Goal: Task Accomplishment & Management: Complete application form

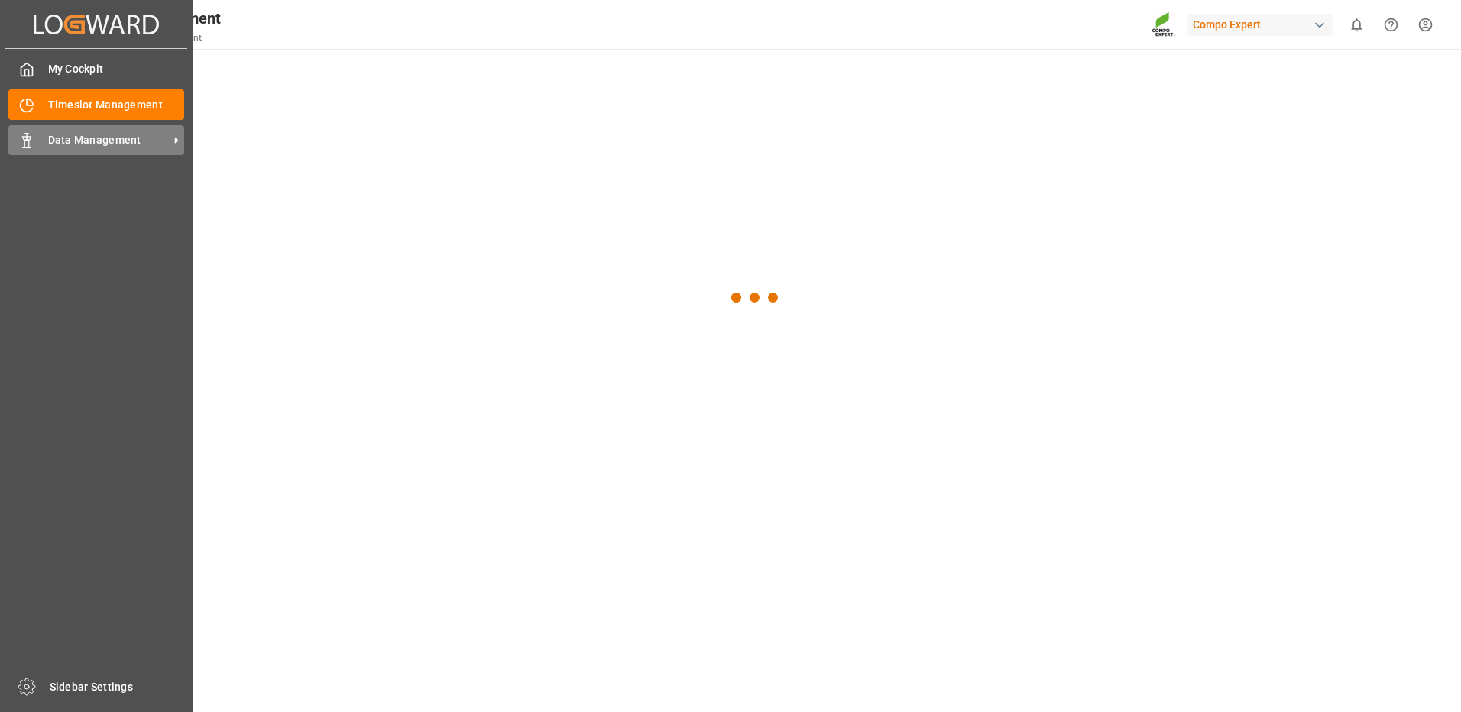
click at [72, 140] on span "Data Management" at bounding box center [108, 140] width 121 height 16
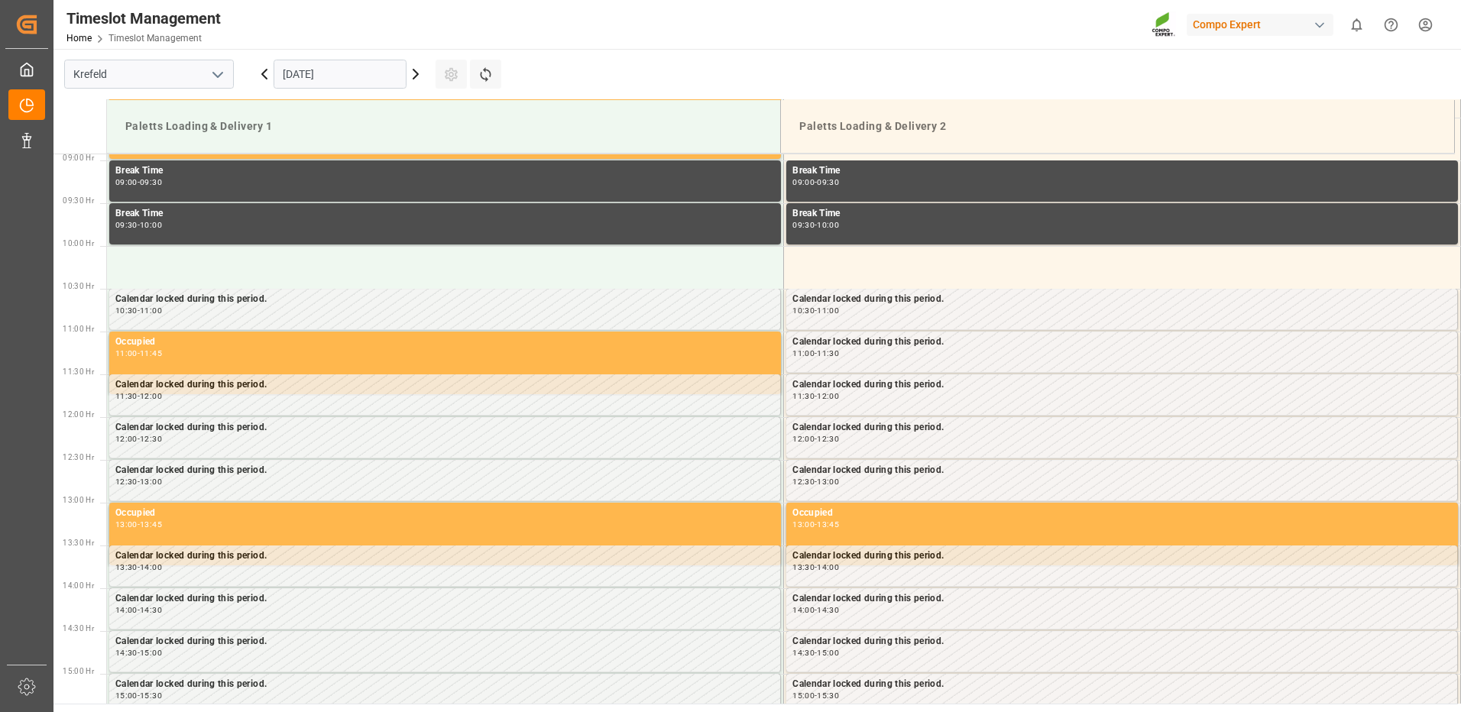
scroll to position [846, 0]
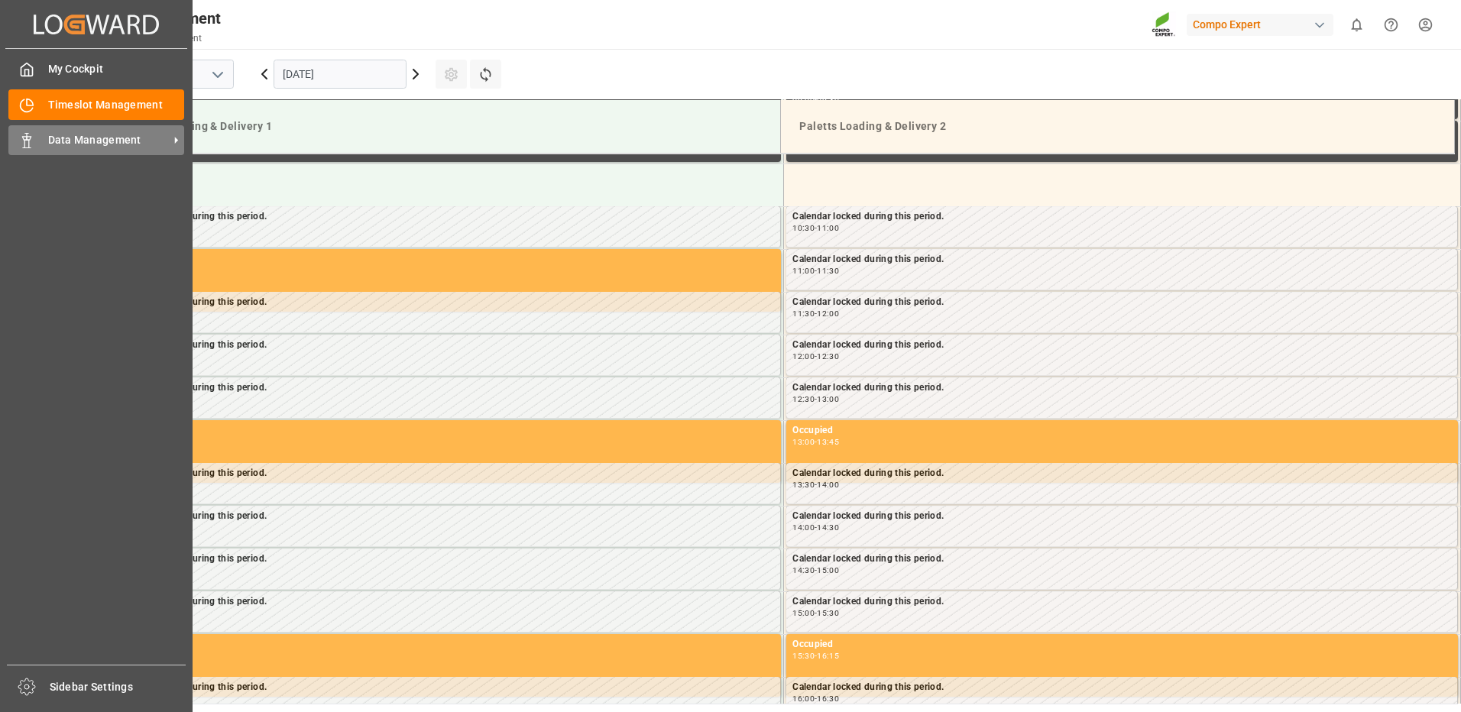
click at [66, 135] on span "Data Management" at bounding box center [108, 140] width 121 height 16
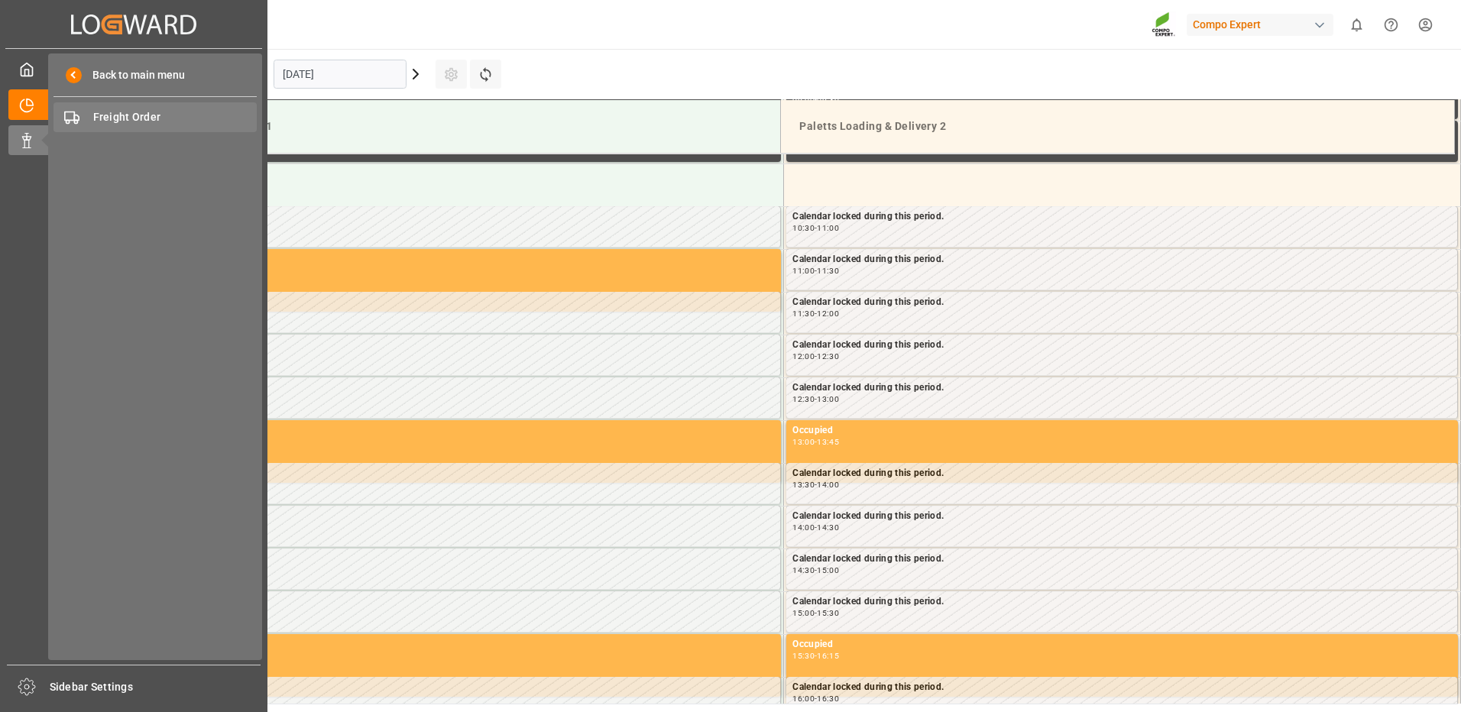
click at [88, 117] on div "Freight Order Freight Order" at bounding box center [154, 117] width 203 height 30
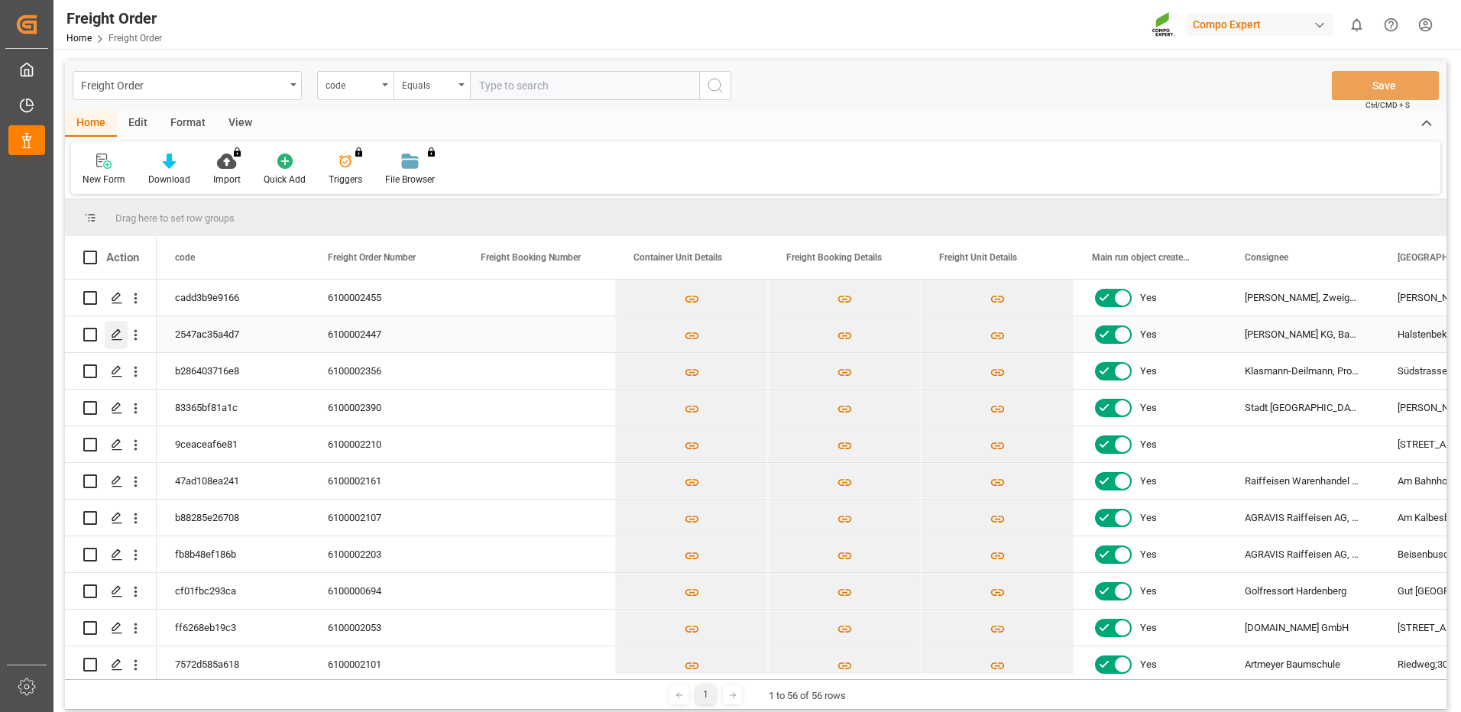
click at [111, 331] on icon "Press SPACE to select this row." at bounding box center [117, 334] width 12 height 12
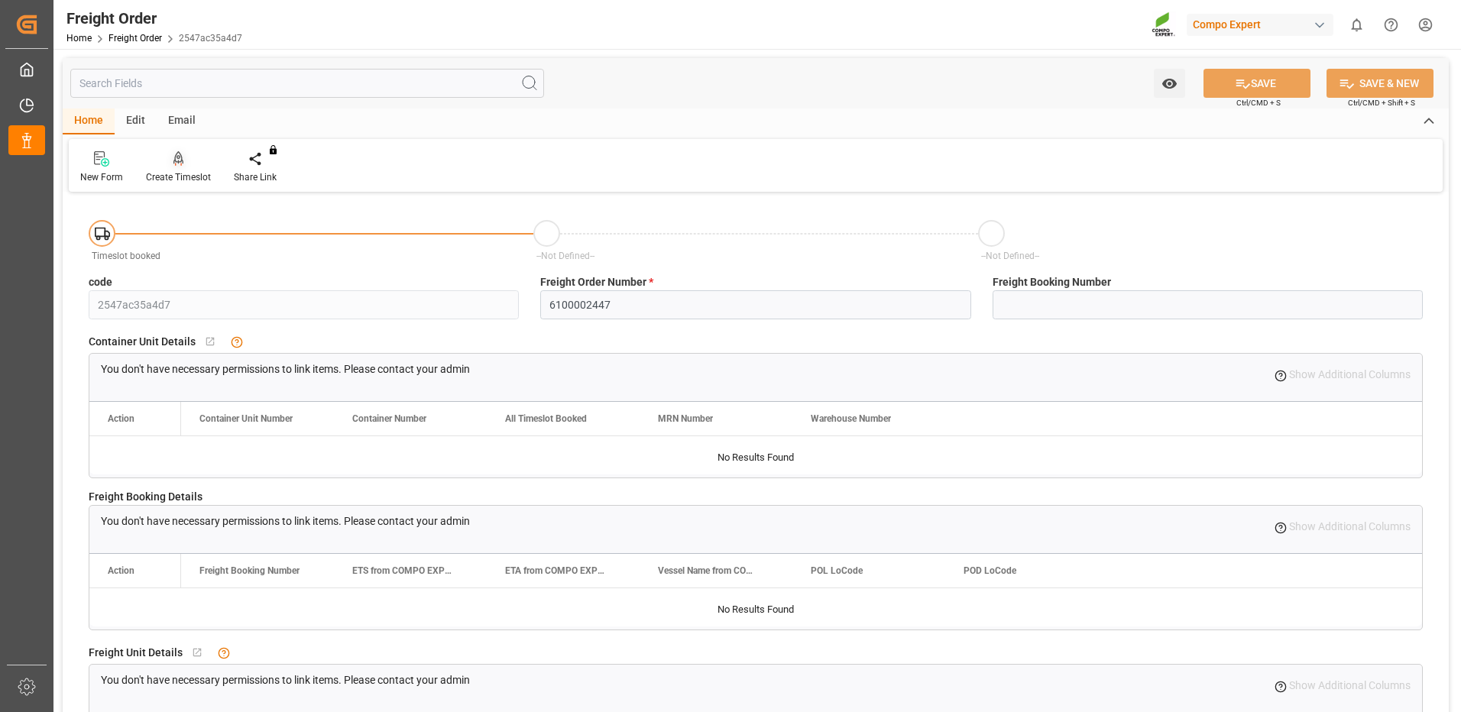
click at [187, 171] on div "Create Timeslot" at bounding box center [178, 177] width 65 height 14
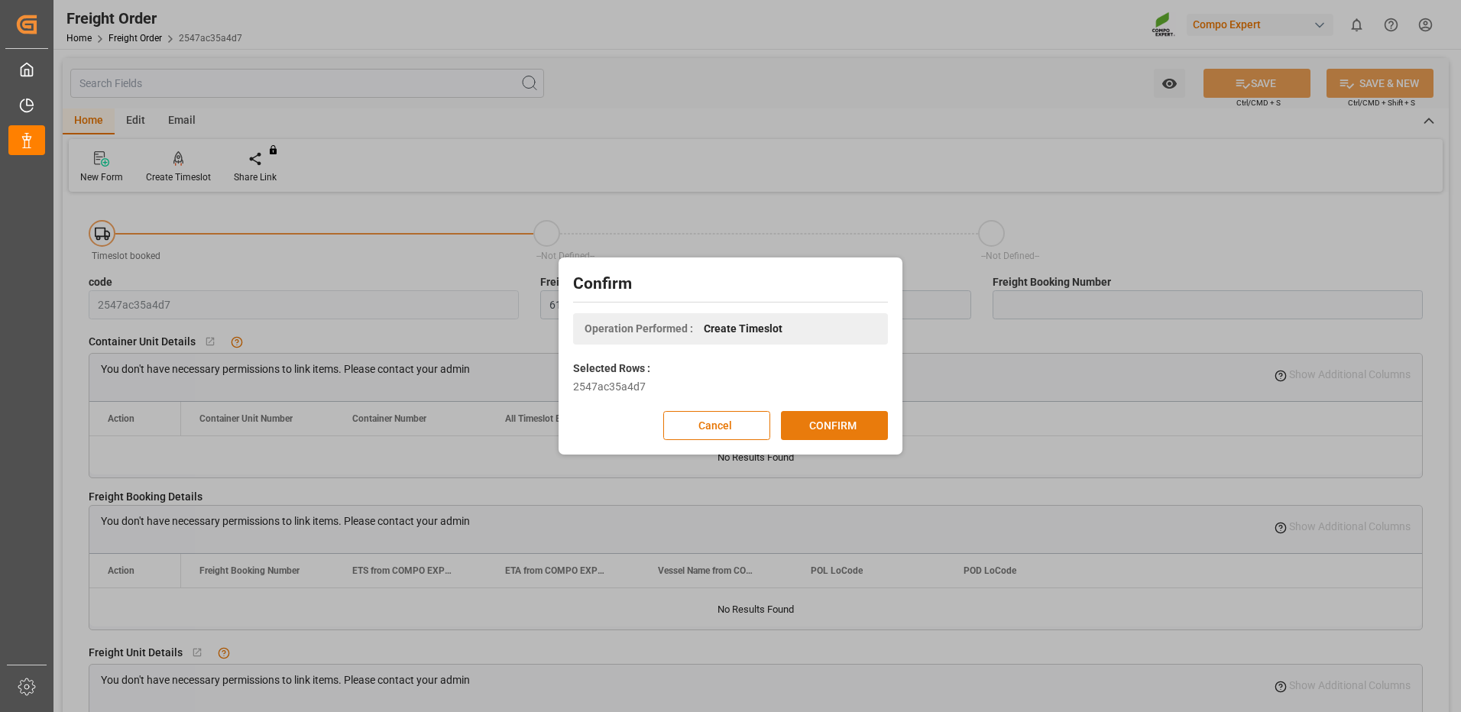
click at [795, 419] on button "CONFIRM" at bounding box center [834, 425] width 107 height 29
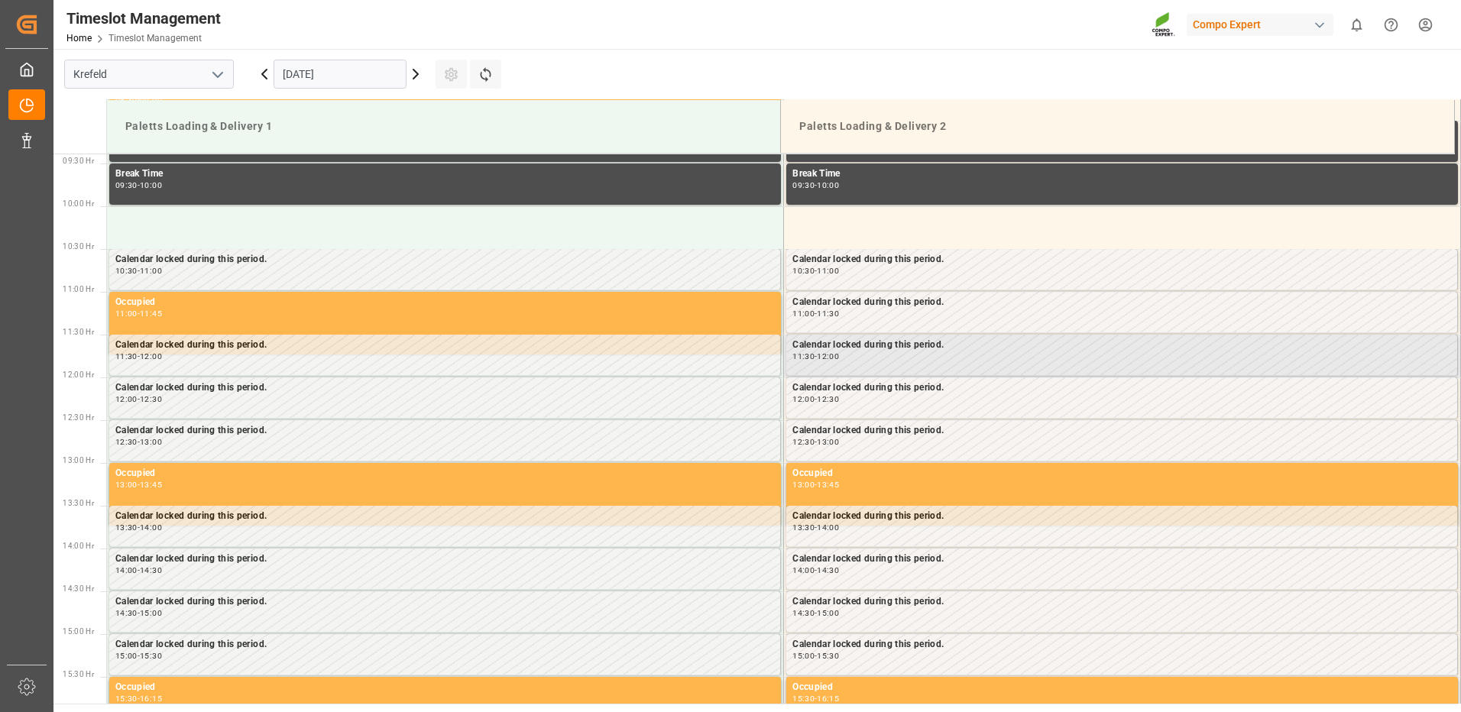
scroll to position [846, 0]
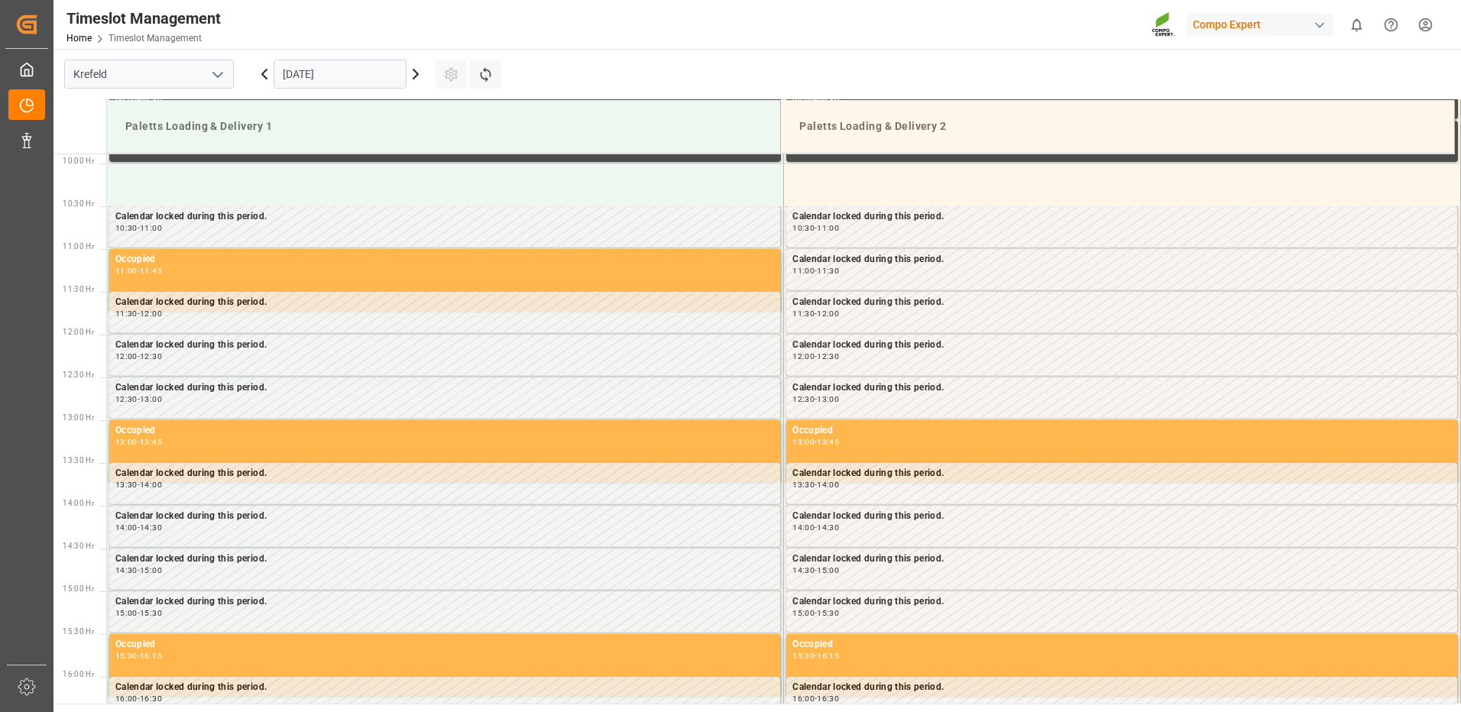
click at [380, 77] on input "[DATE]" at bounding box center [339, 74] width 133 height 29
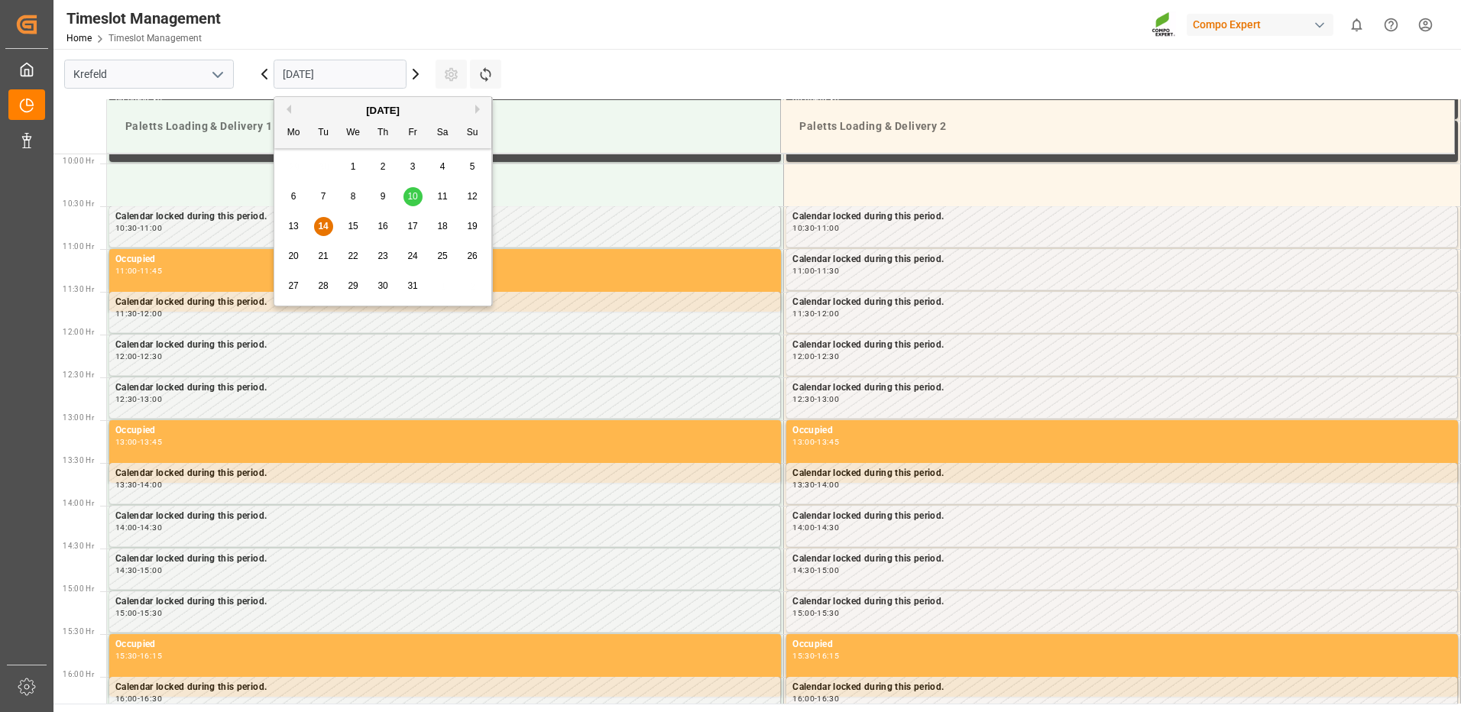
click at [356, 230] on span "15" at bounding box center [353, 226] width 10 height 11
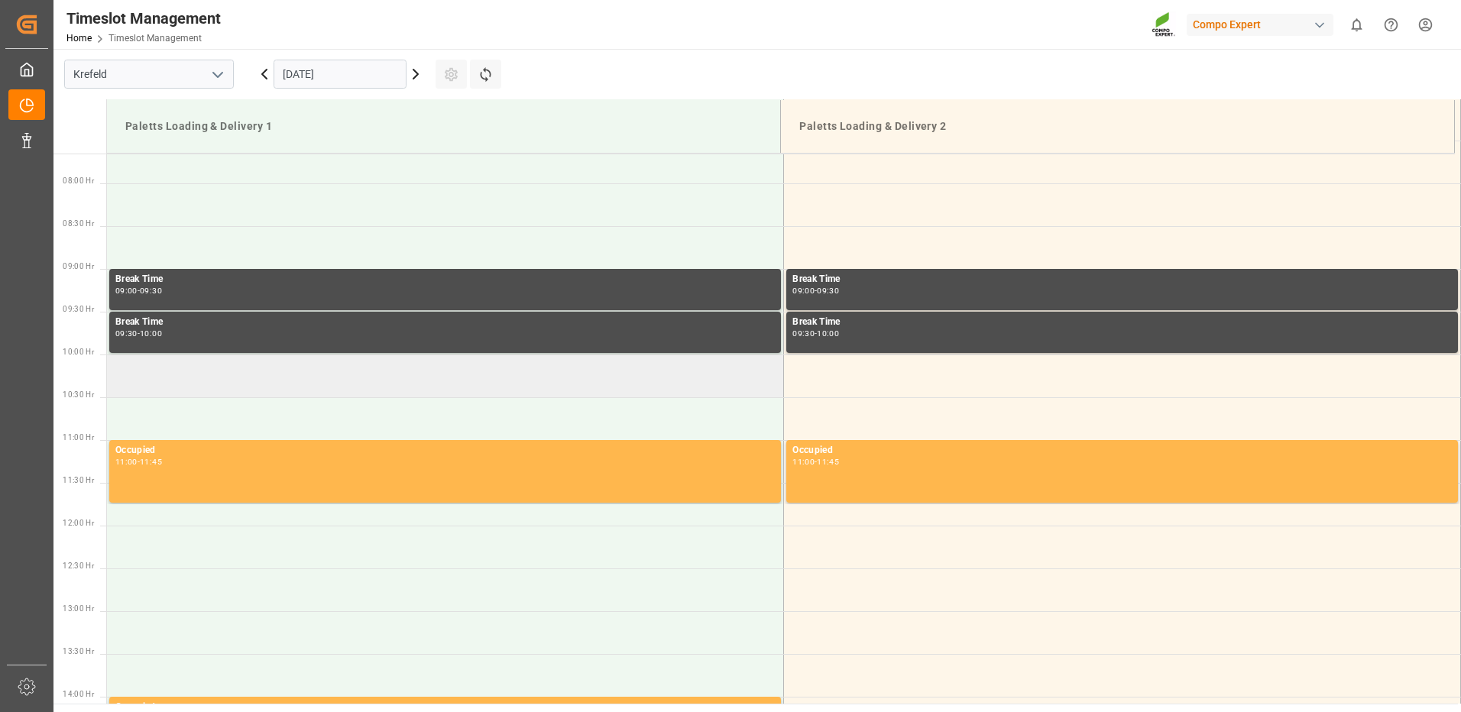
scroll to position [464, 0]
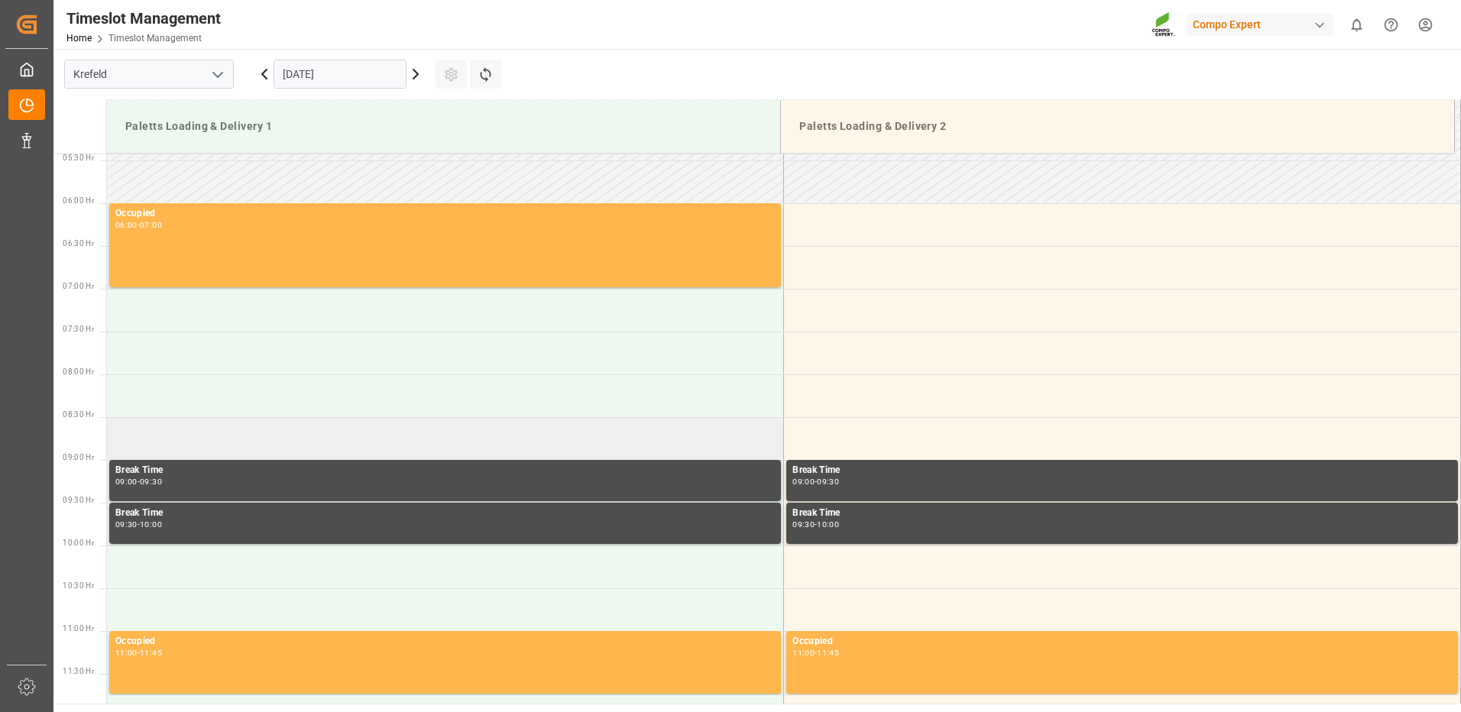
click at [214, 434] on td at bounding box center [445, 438] width 677 height 43
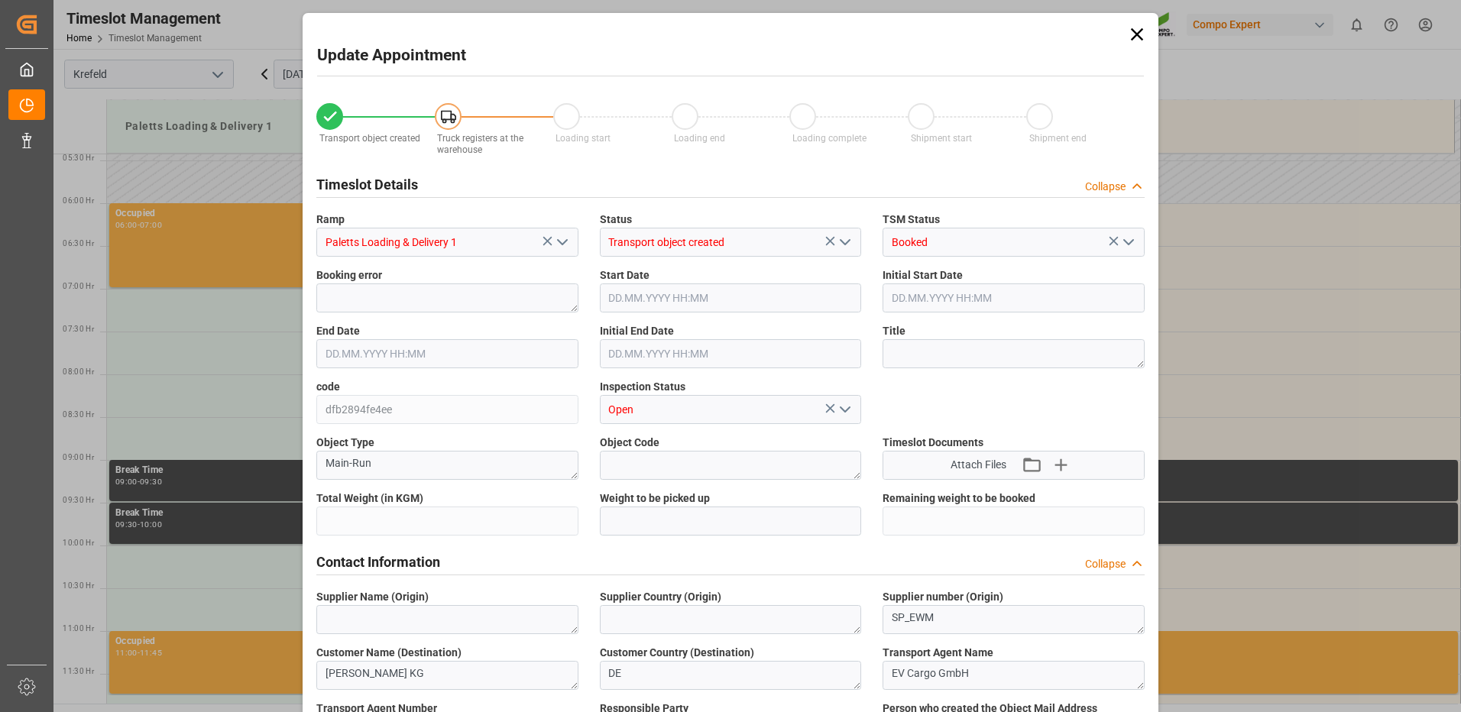
type input "9022.32"
type input "0"
type input "[DATE] 08:30"
type input "[DATE] 09:00"
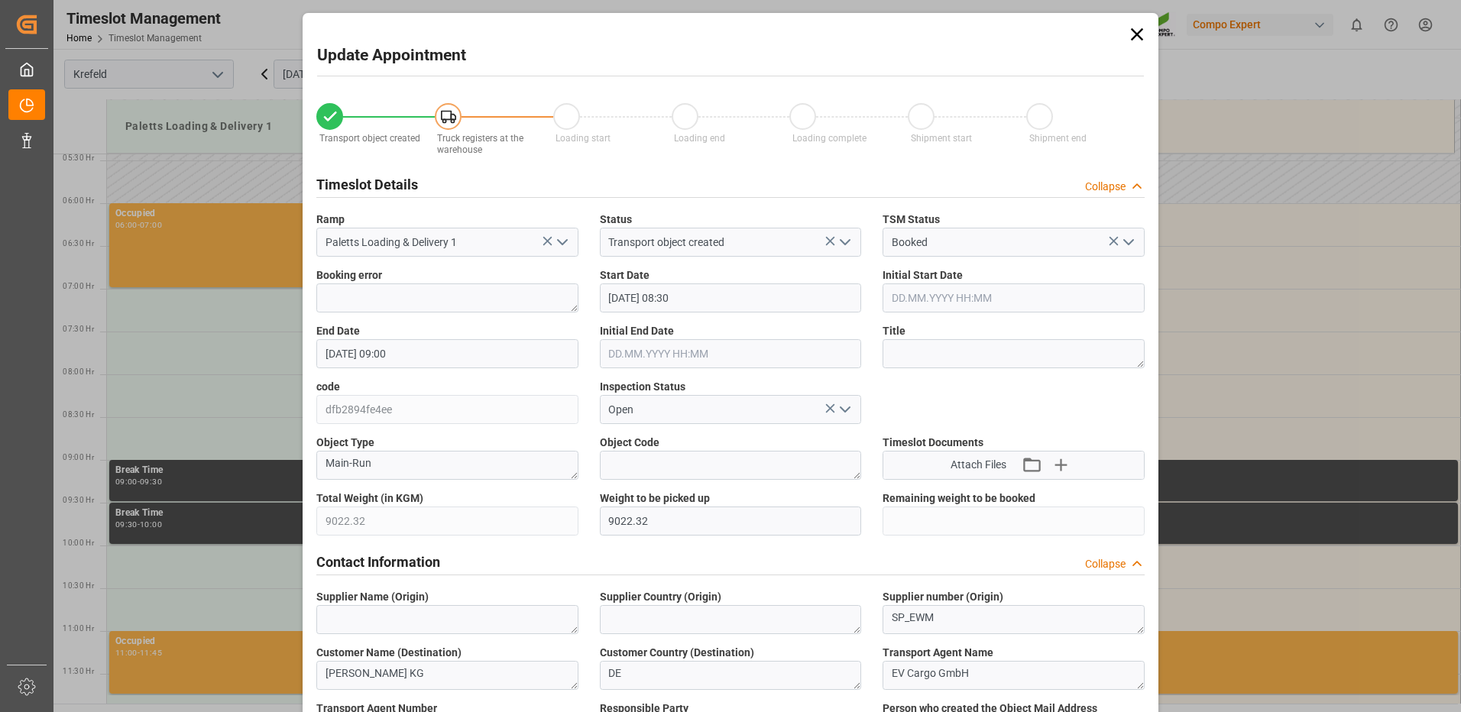
type input "13.10.2025 14:41"
type input "14.10.2025 09:09"
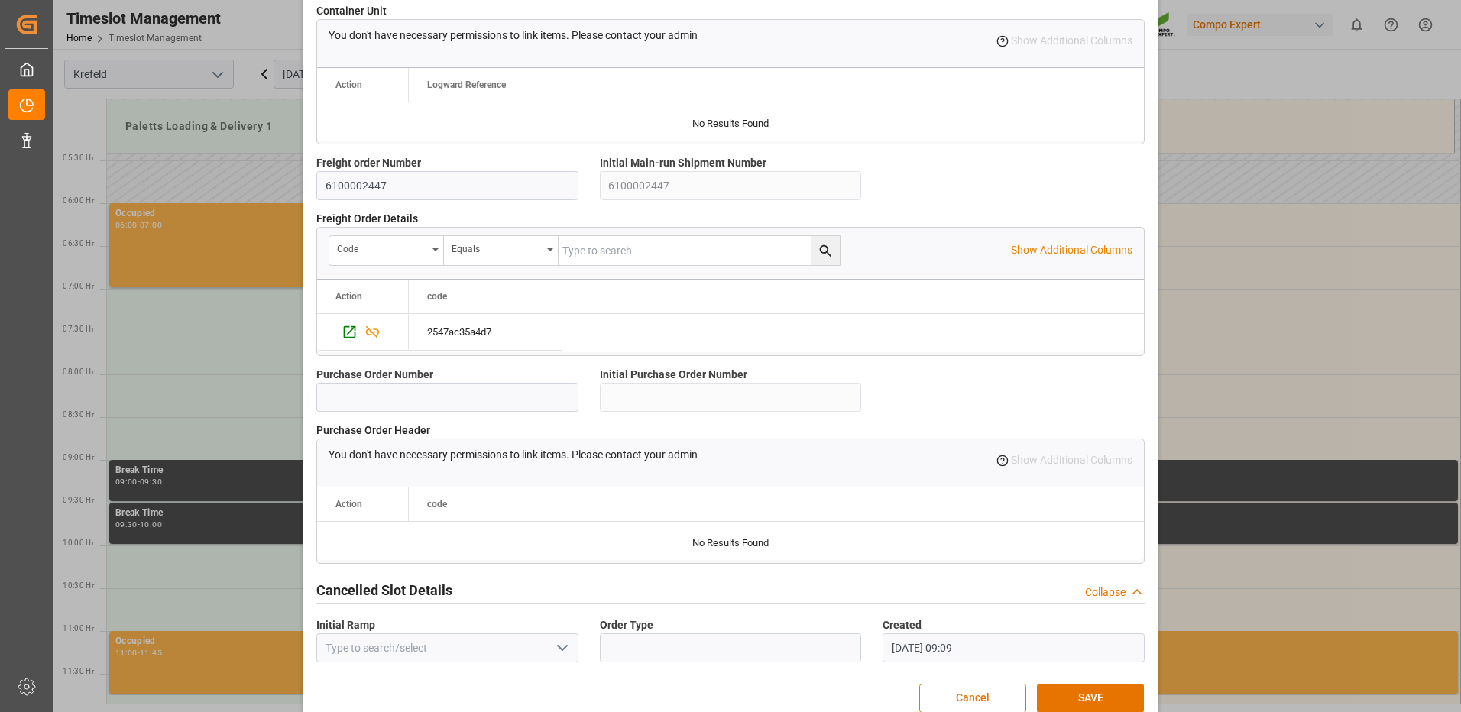
scroll to position [1299, 0]
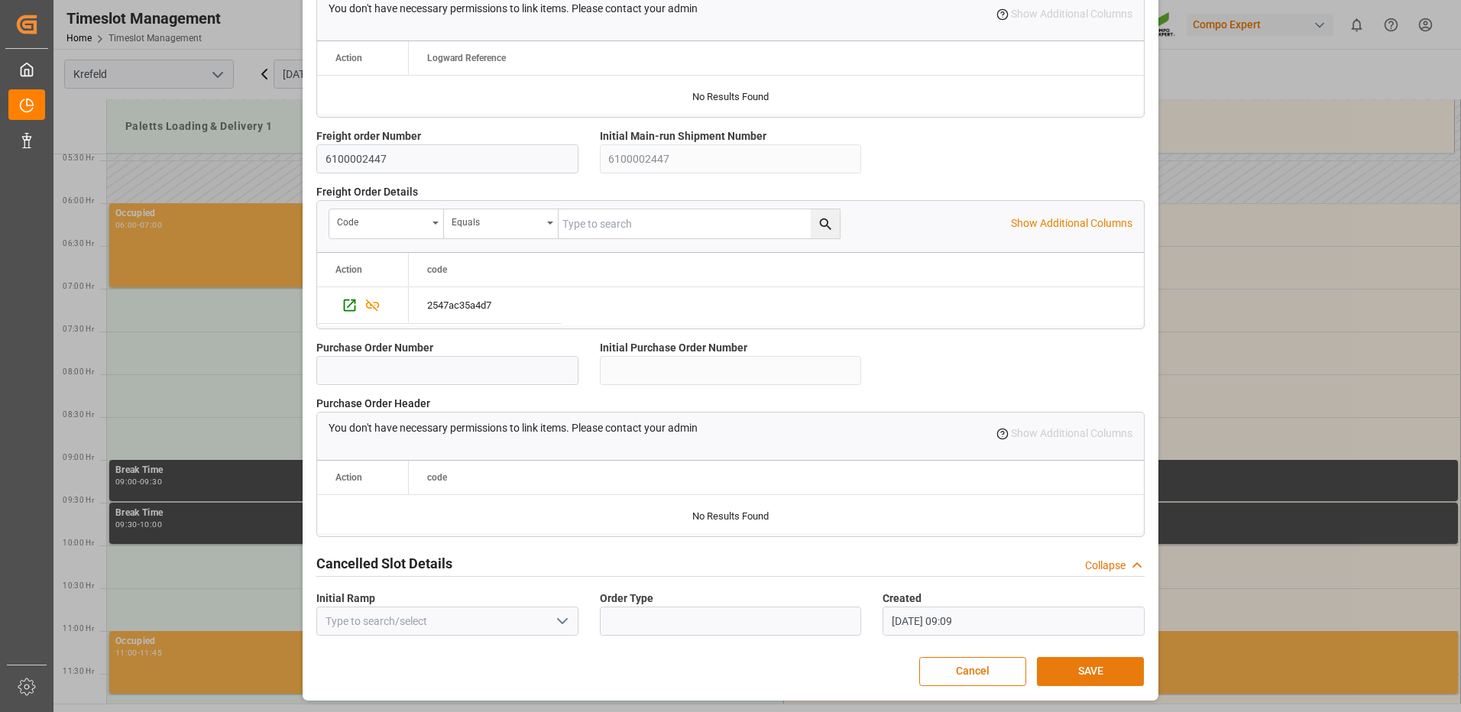
click at [1068, 661] on button "SAVE" at bounding box center [1090, 671] width 107 height 29
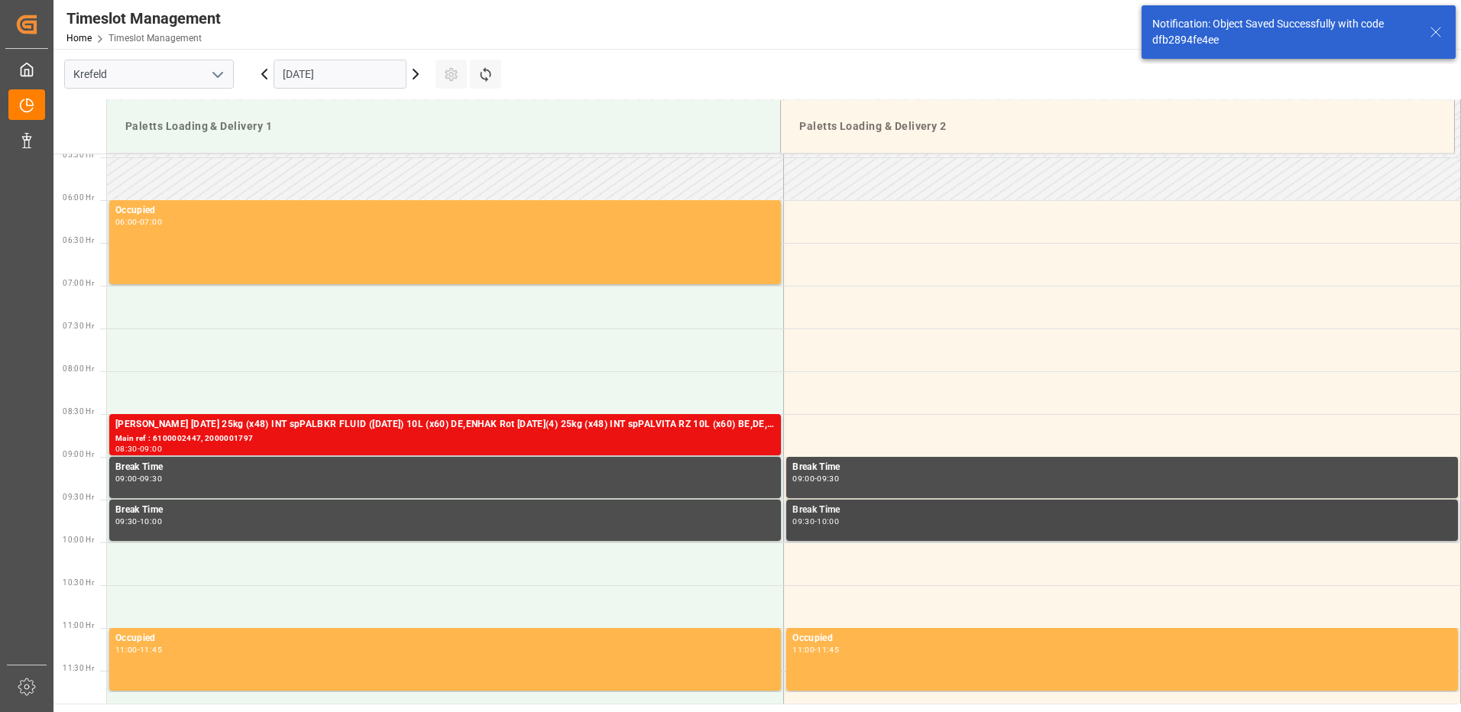
scroll to position [589, 0]
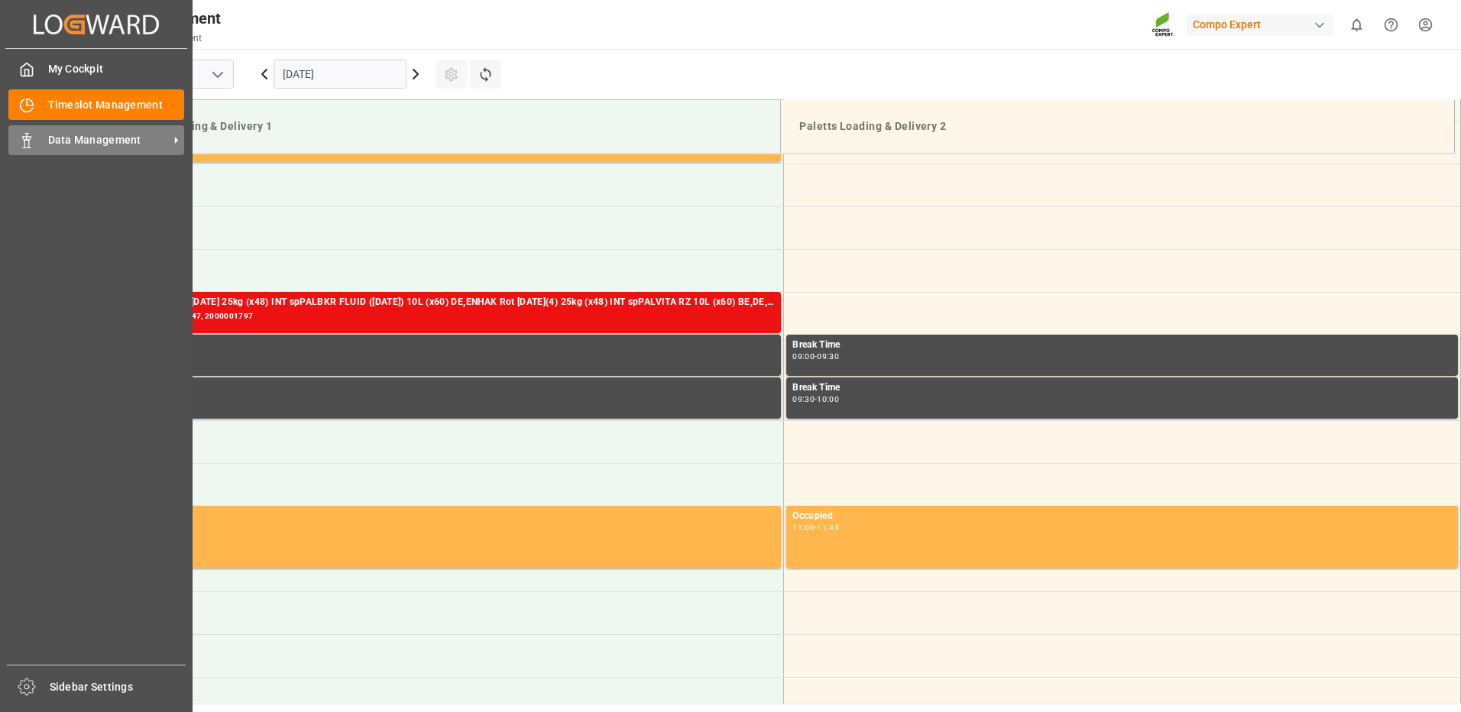
click at [76, 136] on span "Data Management" at bounding box center [108, 140] width 121 height 16
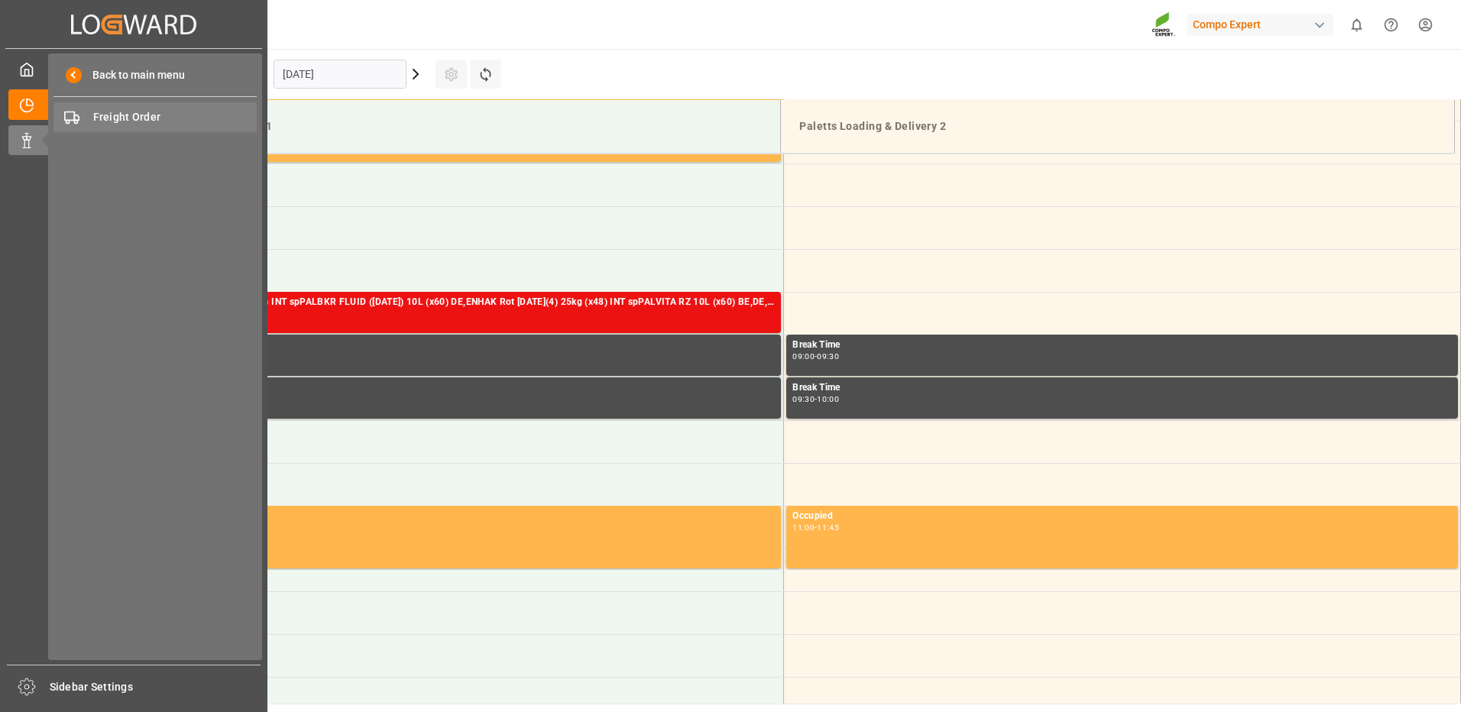
click at [129, 115] on span "Freight Order" at bounding box center [175, 117] width 164 height 16
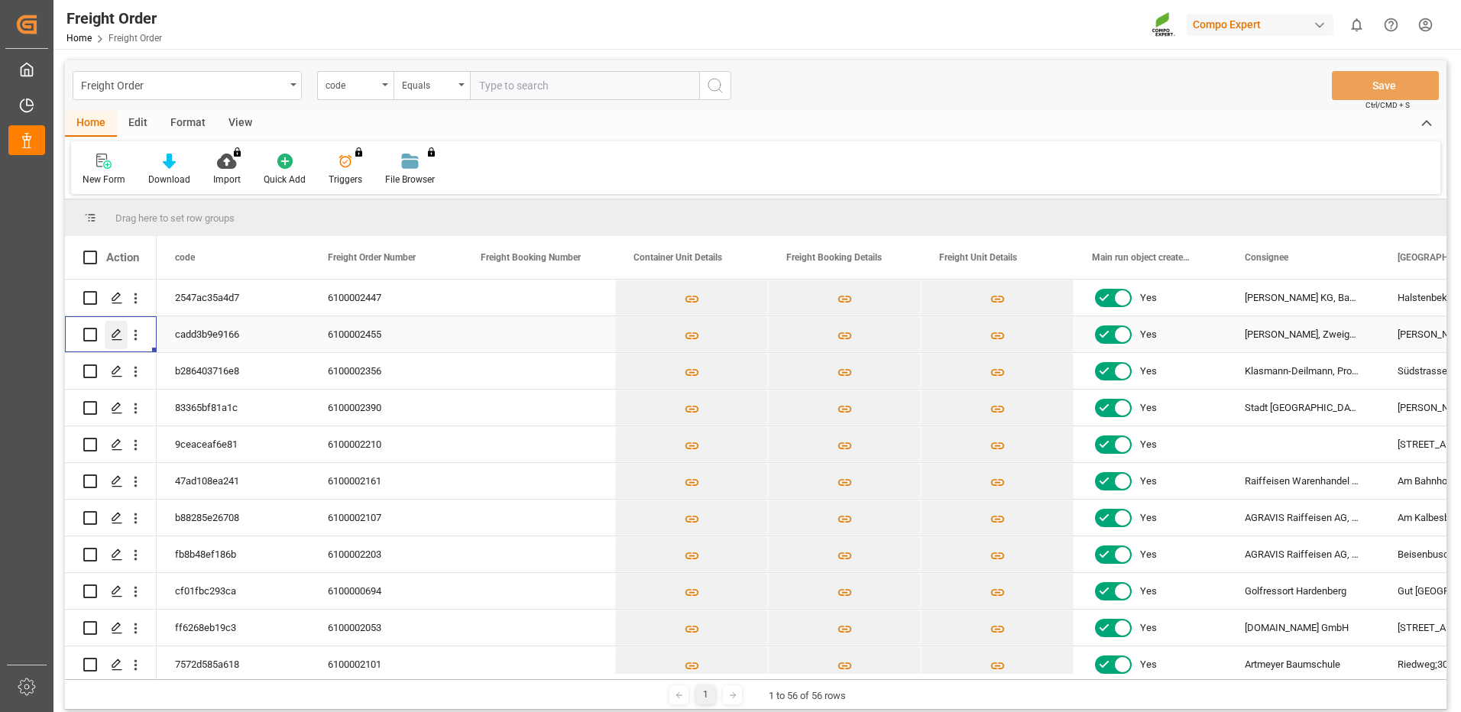
click at [112, 335] on polygon "Press SPACE to select this row." at bounding box center [116, 334] width 8 height 8
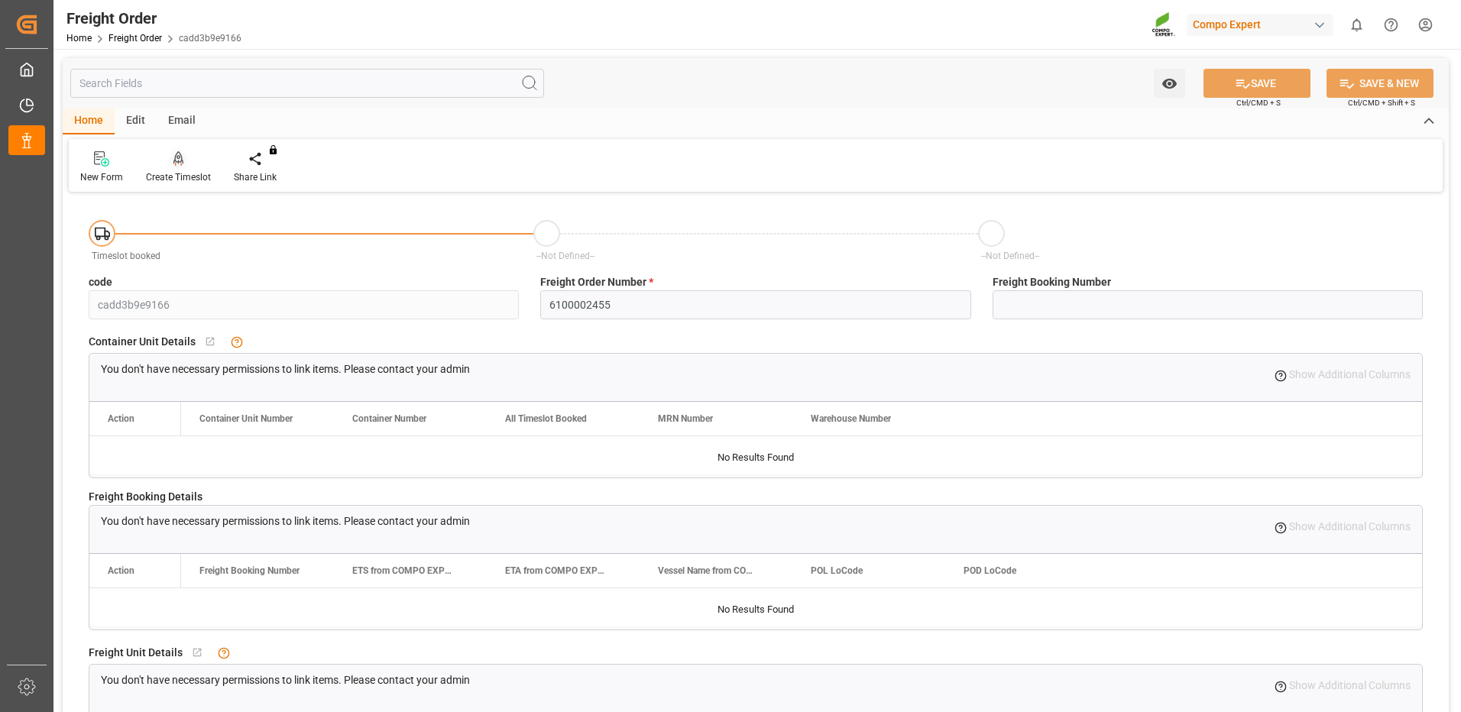
click at [180, 170] on div "Create Timeslot" at bounding box center [178, 167] width 88 height 34
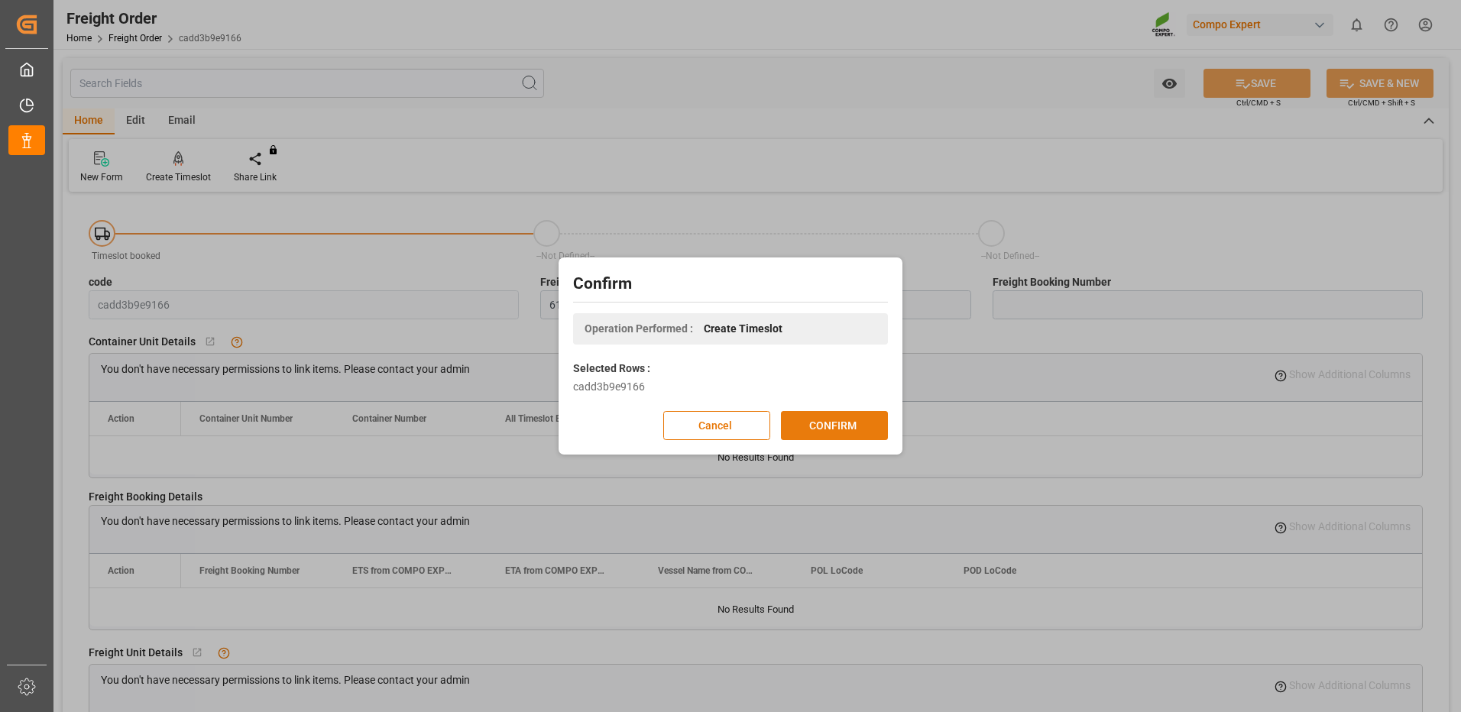
click at [798, 417] on button "CONFIRM" at bounding box center [834, 425] width 107 height 29
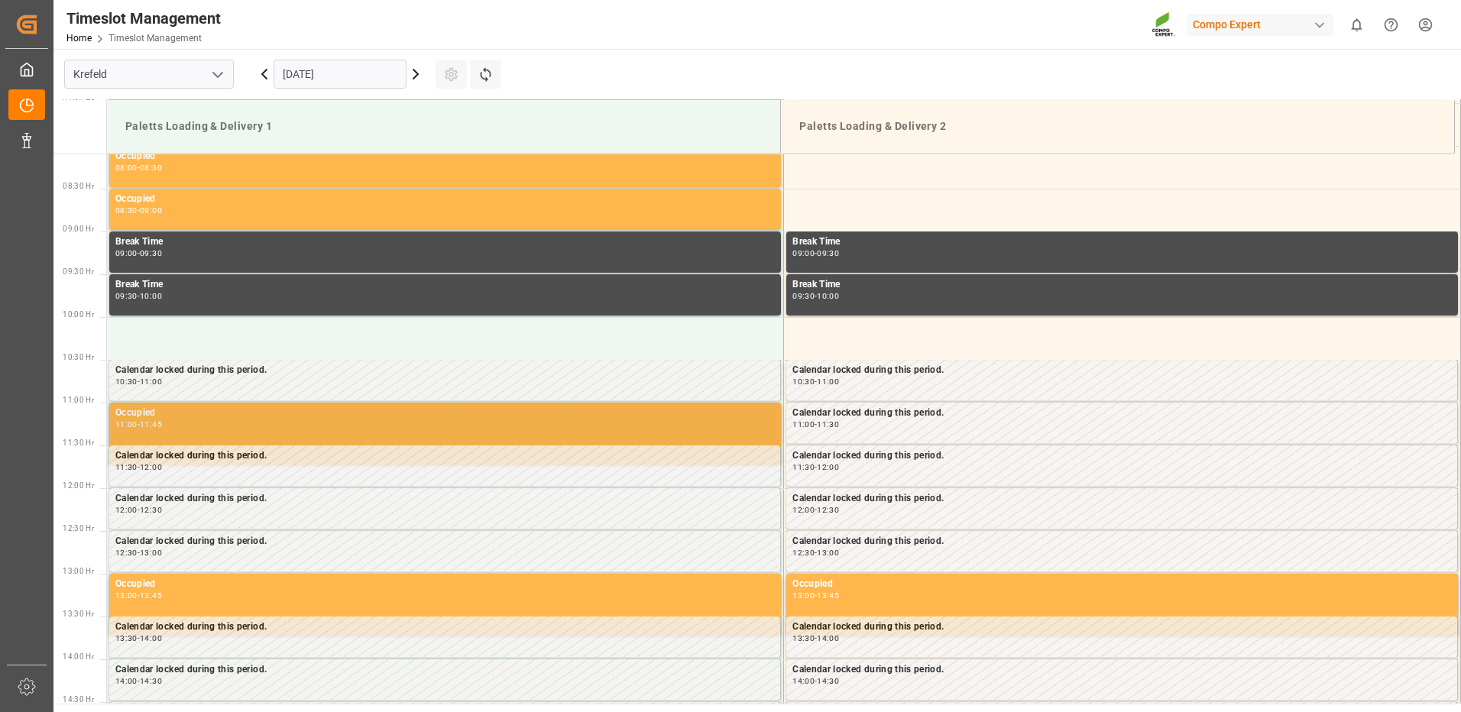
scroll to position [616, 0]
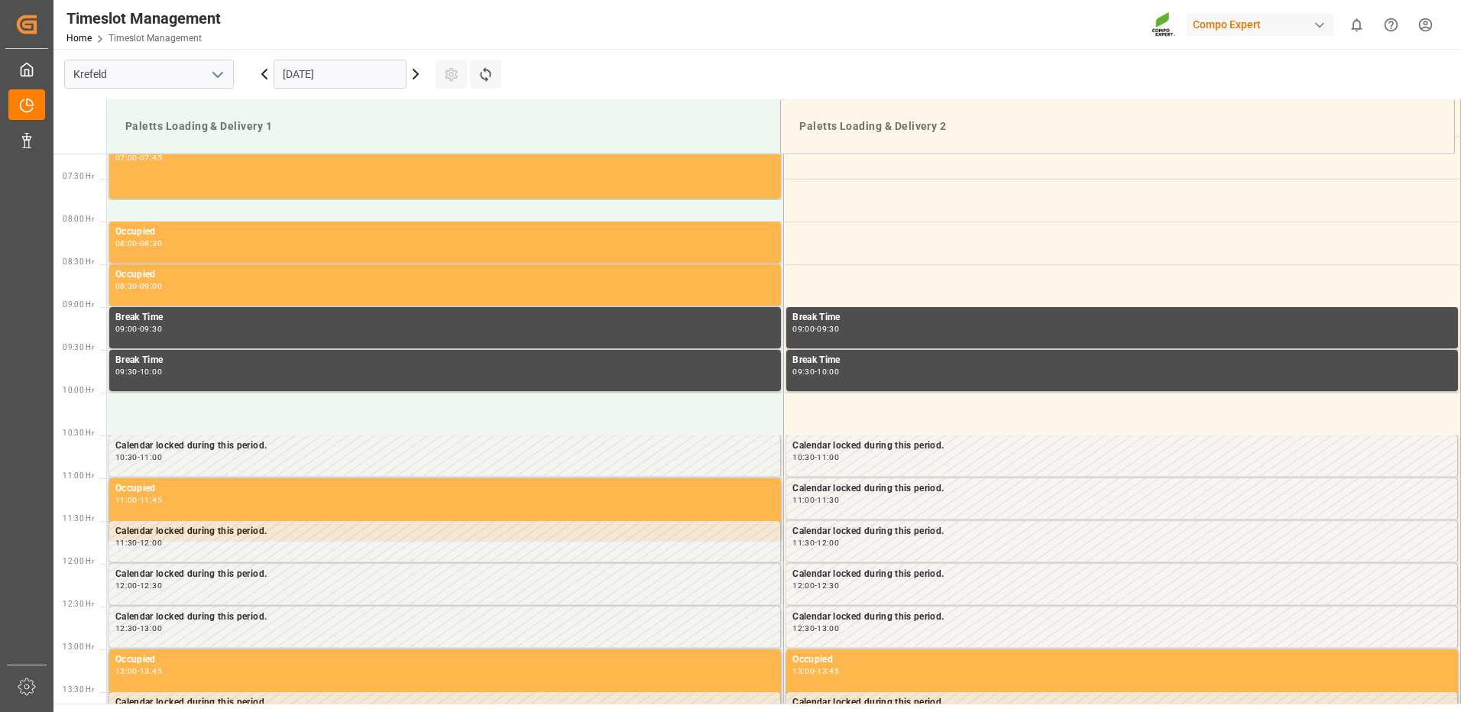
click at [350, 81] on input "[DATE]" at bounding box center [339, 74] width 133 height 29
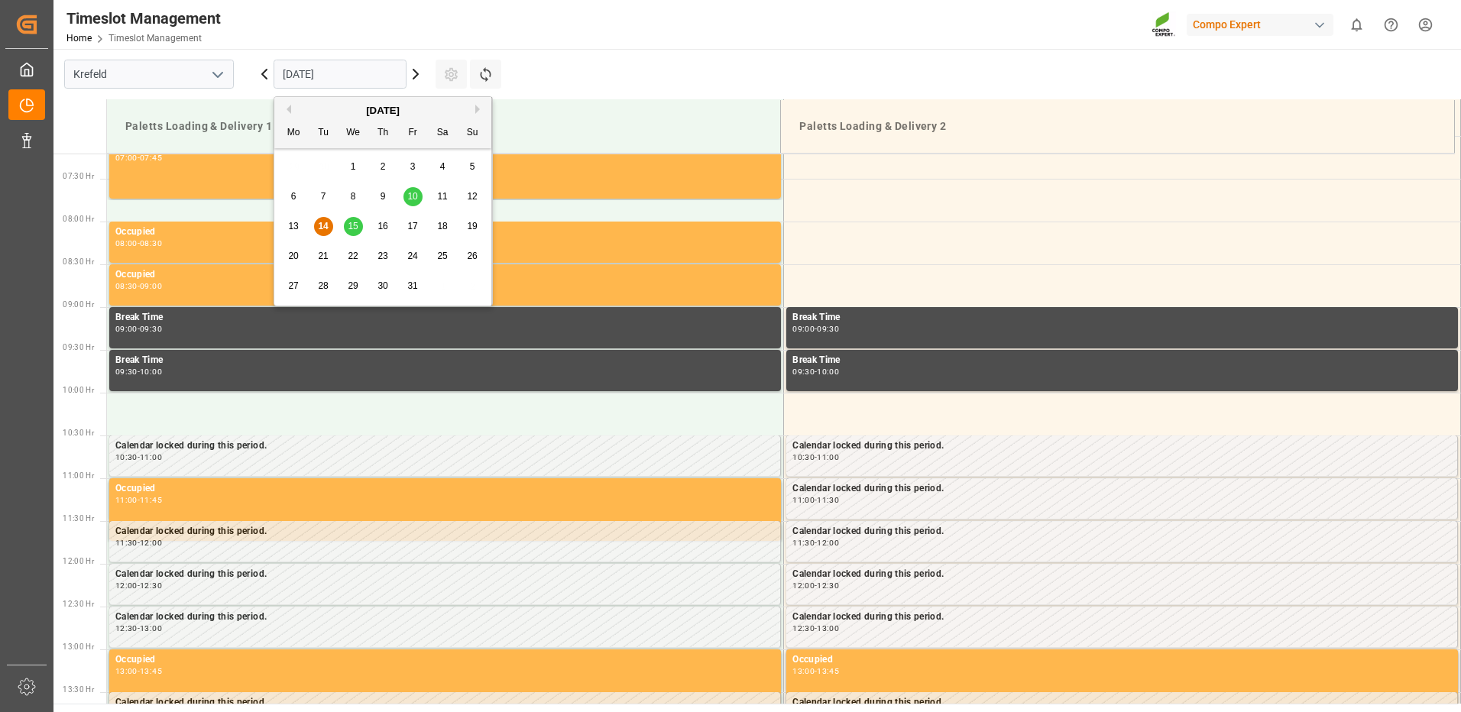
click at [358, 222] on div "15" at bounding box center [353, 227] width 19 height 18
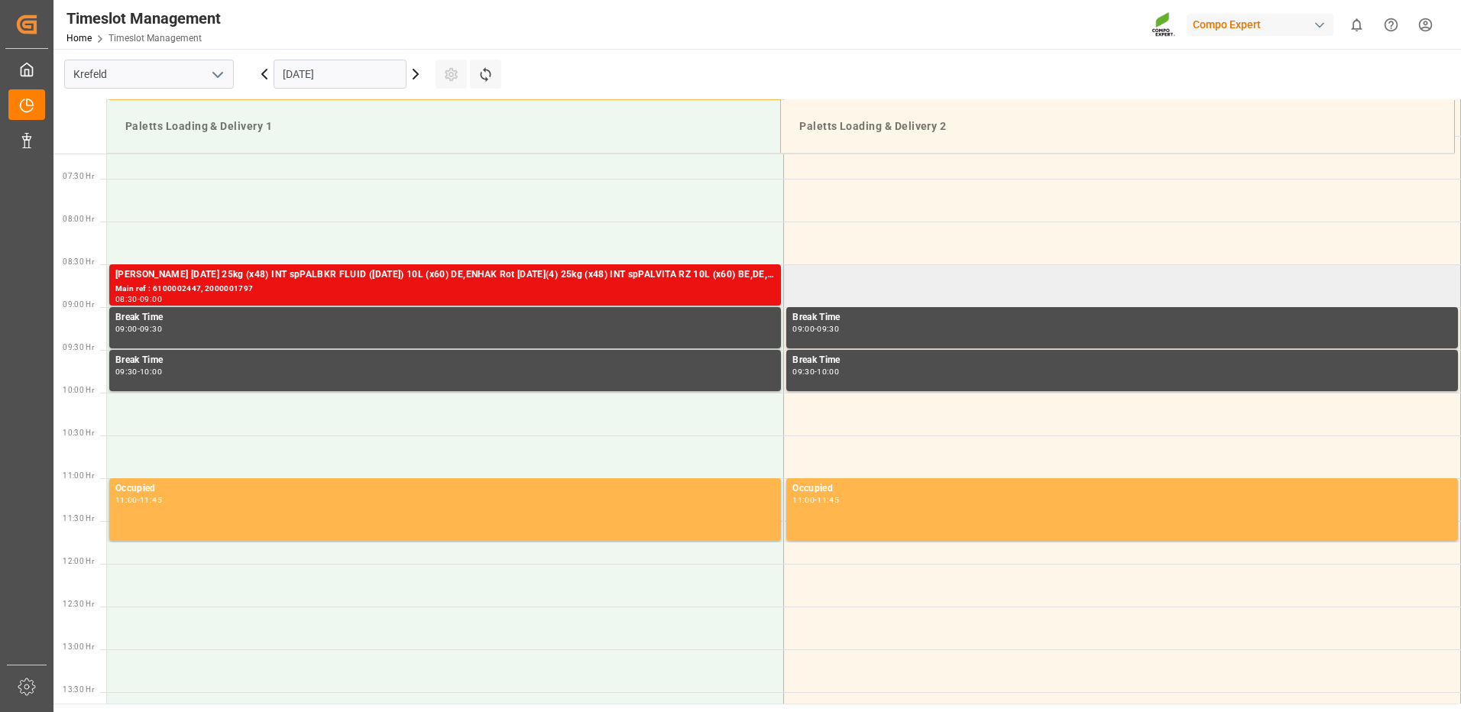
click at [879, 291] on td at bounding box center [1122, 285] width 677 height 43
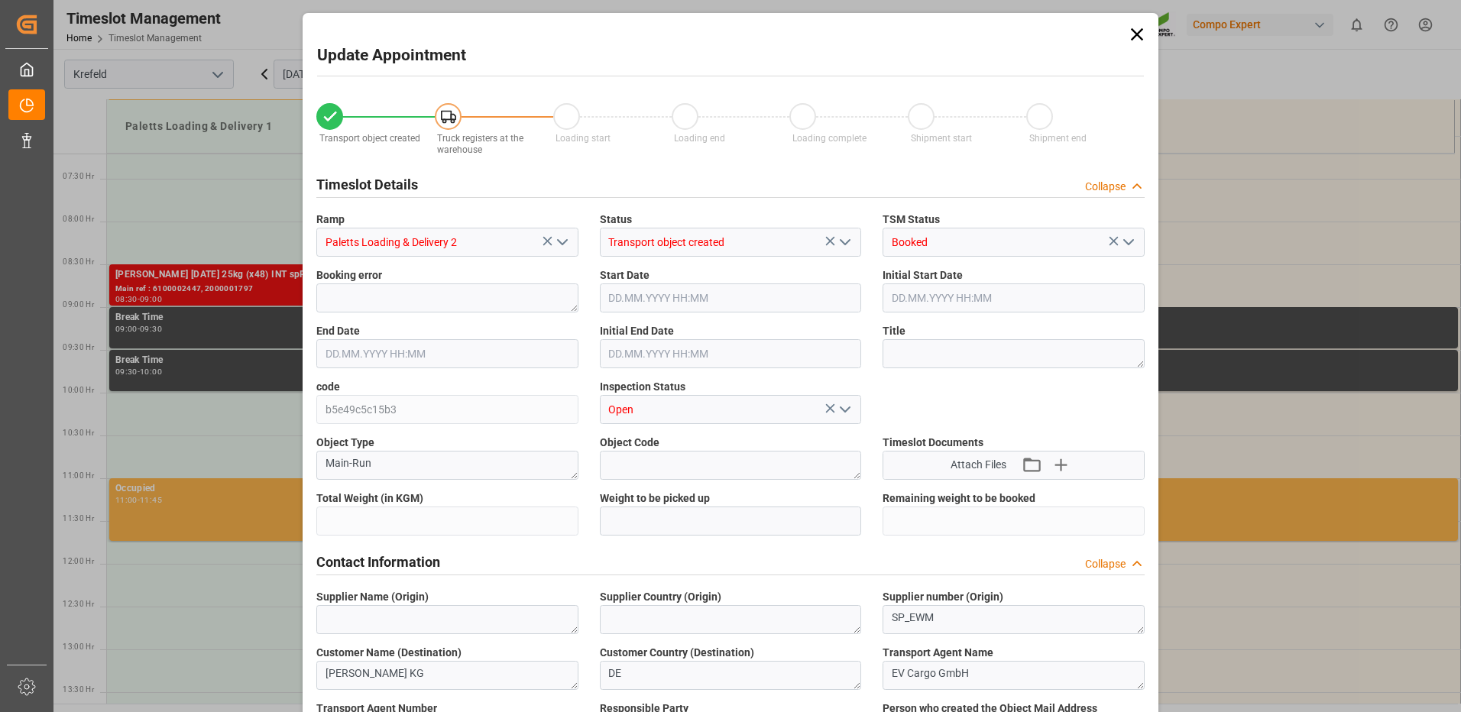
type input "8243.4"
type input "0"
type input "[DATE] 08:30"
type input "[DATE] 09:00"
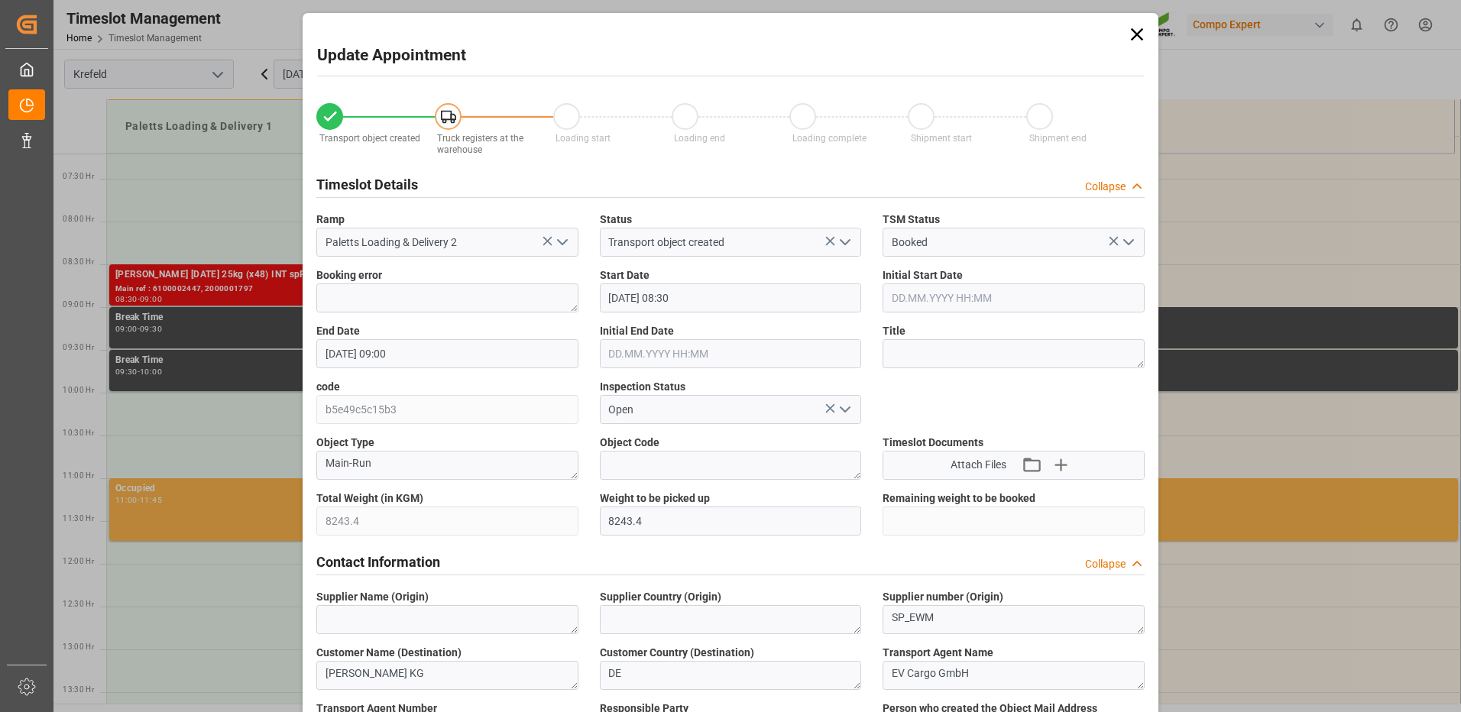
type input "[DATE] 09:24"
type input "[DATE] 09:10"
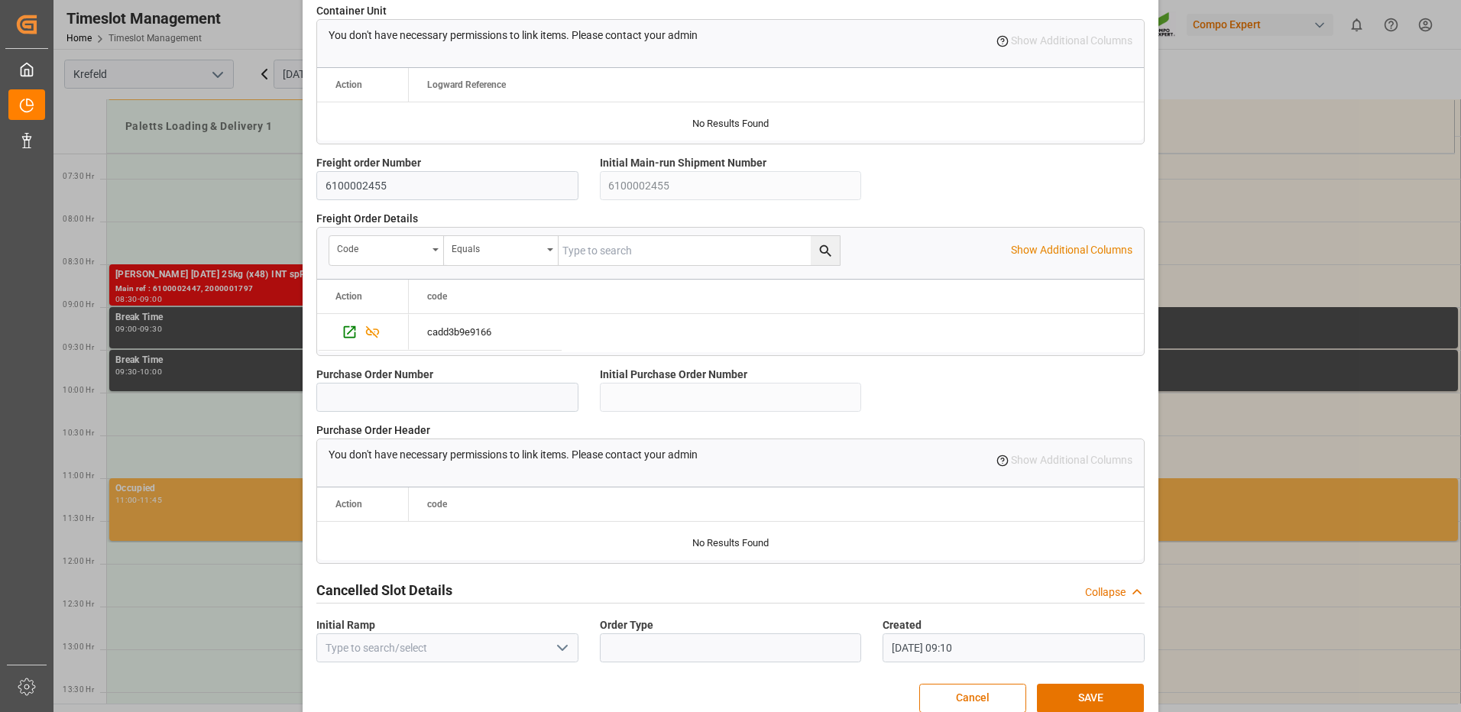
scroll to position [1299, 0]
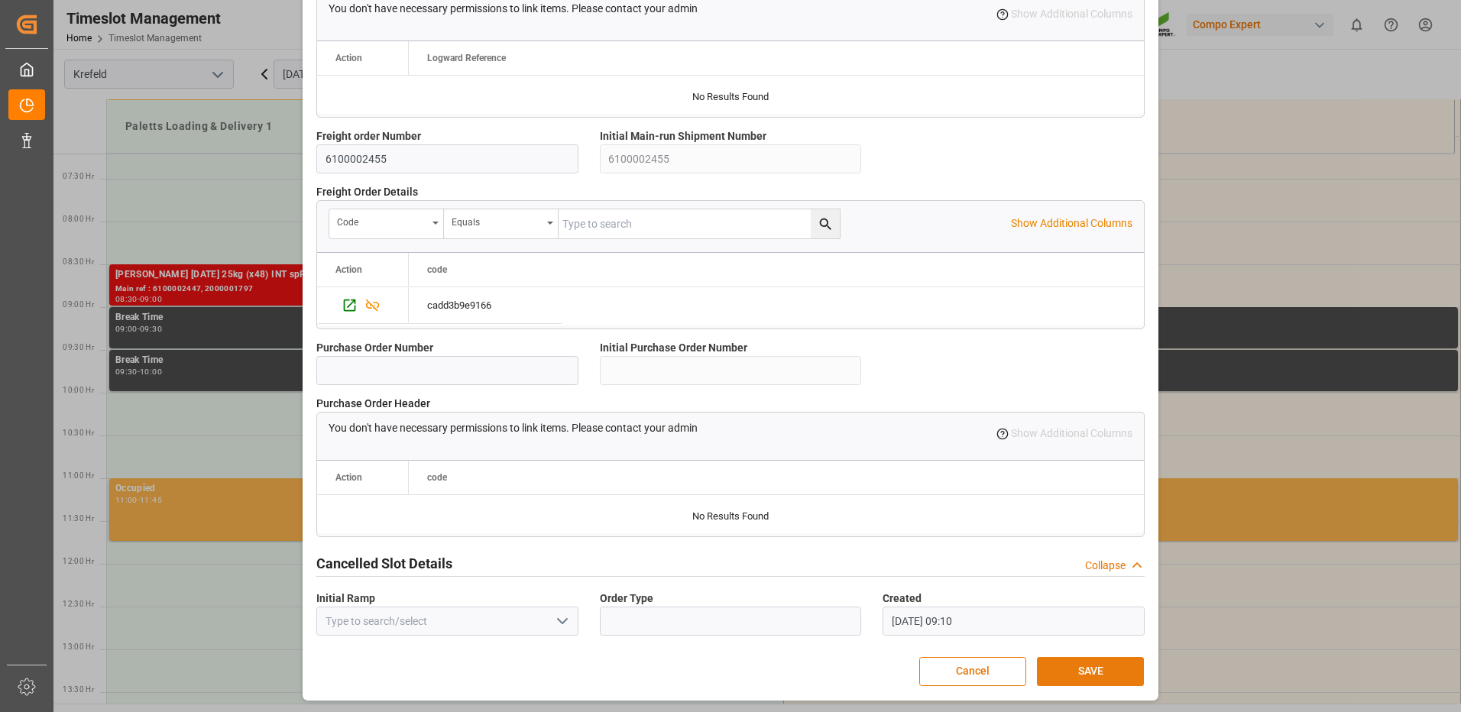
click at [1083, 662] on button "SAVE" at bounding box center [1090, 671] width 107 height 29
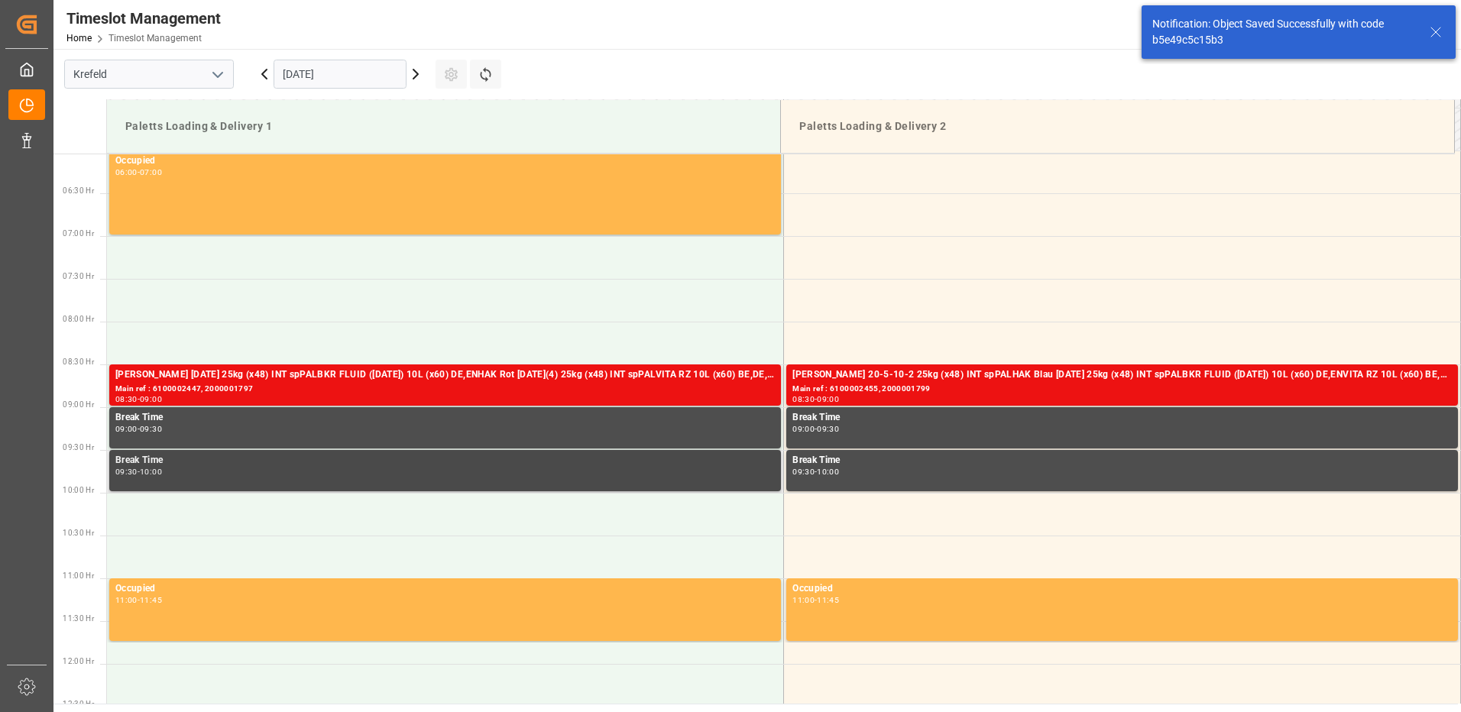
scroll to position [589, 0]
